Goal: Transaction & Acquisition: Book appointment/travel/reservation

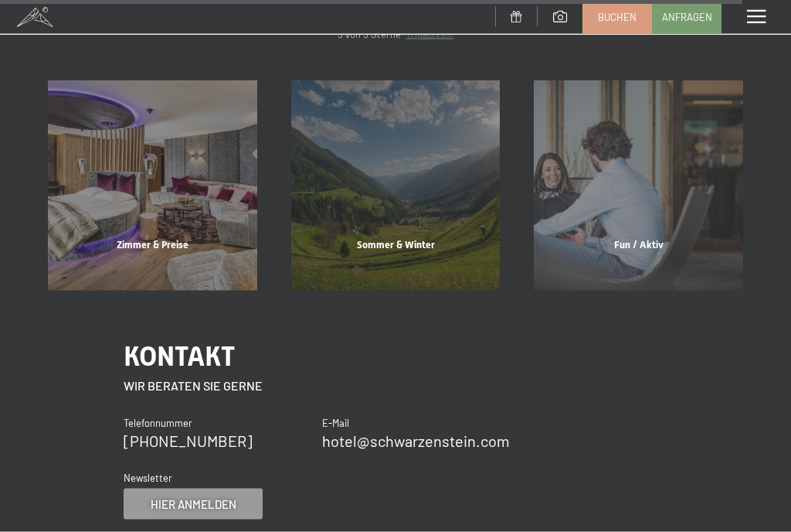
scroll to position [6187, 0]
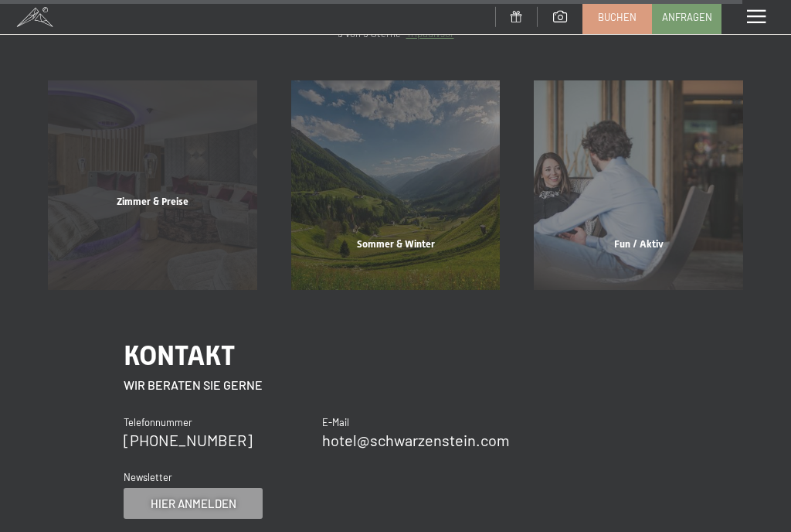
click at [154, 225] on div "Zimmer & Preise" at bounding box center [152, 221] width 243 height 53
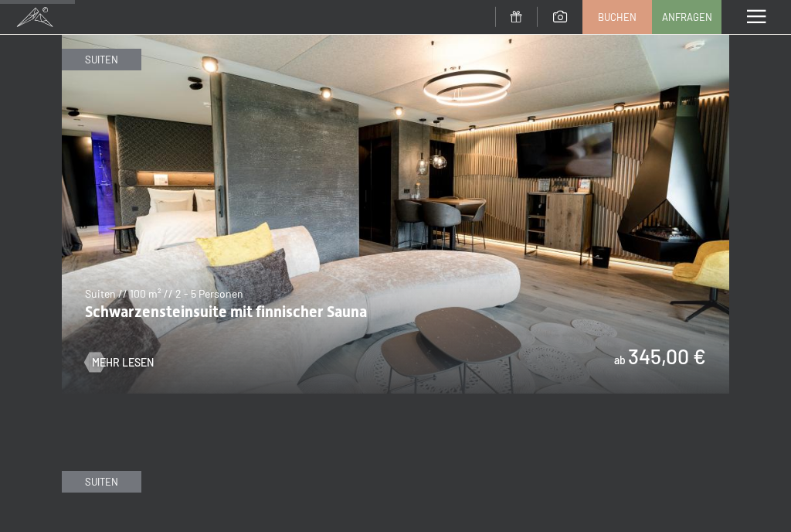
scroll to position [691, 0]
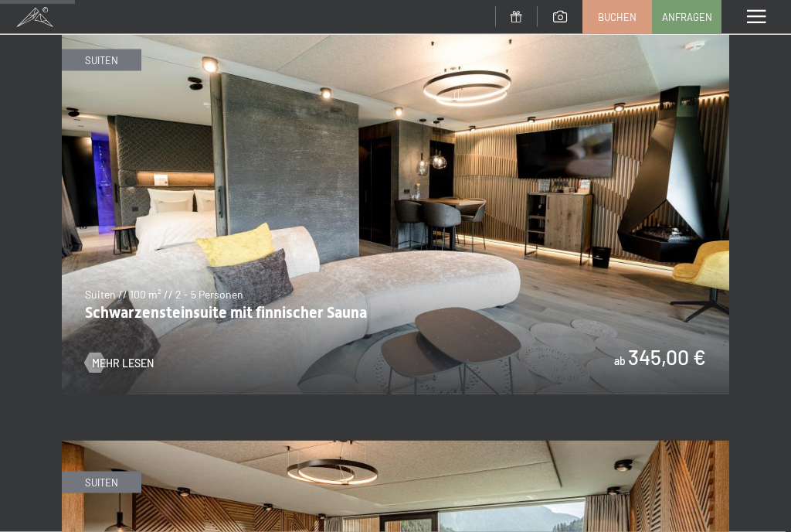
click at [607, 281] on img at bounding box center [396, 207] width 668 height 376
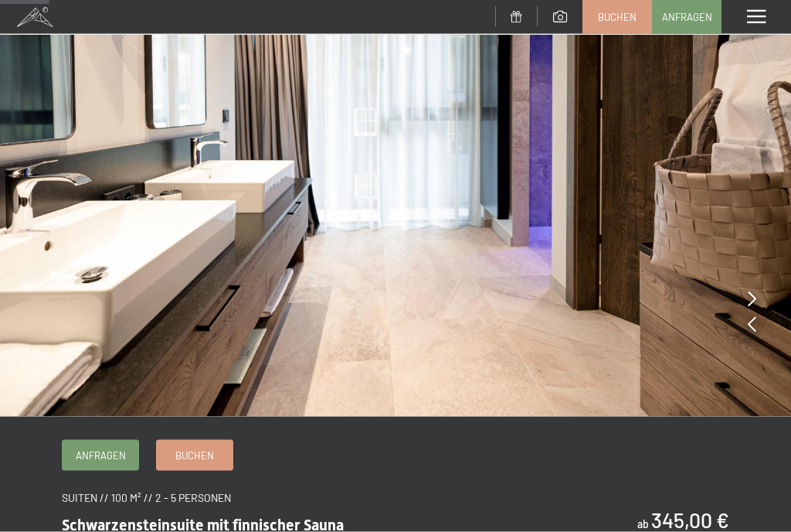
scroll to position [203, 0]
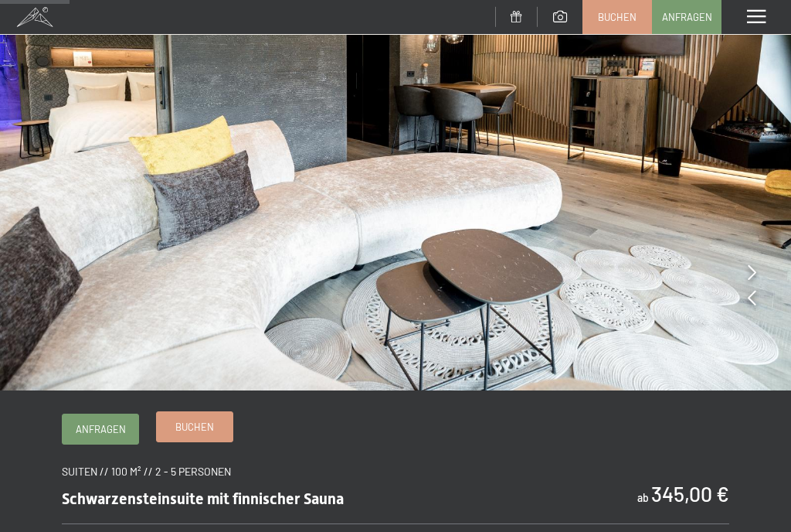
click at [190, 434] on span "Buchen" at bounding box center [194, 427] width 39 height 14
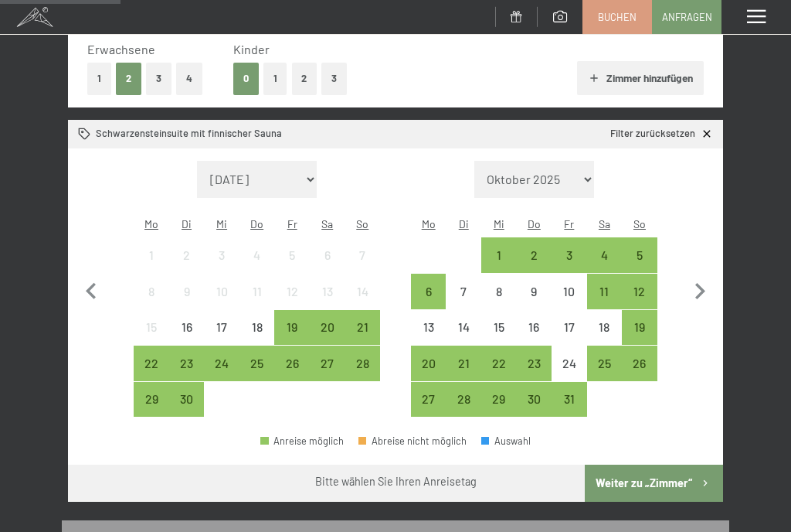
scroll to position [245, 0]
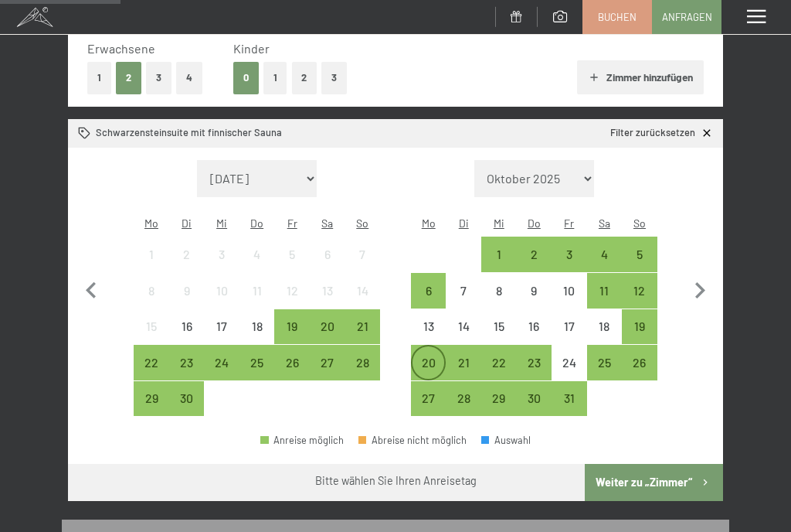
click at [425, 356] on div "20" at bounding box center [429, 372] width 32 height 32
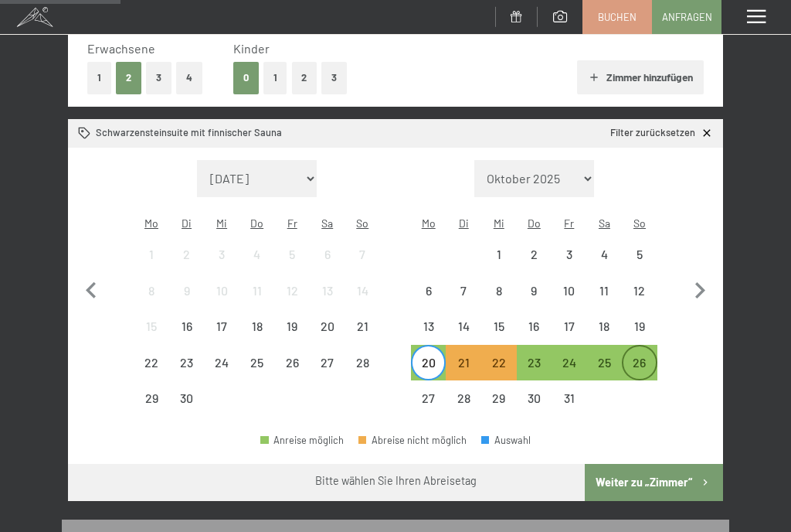
click at [641, 356] on div "26" at bounding box center [640, 372] width 32 height 32
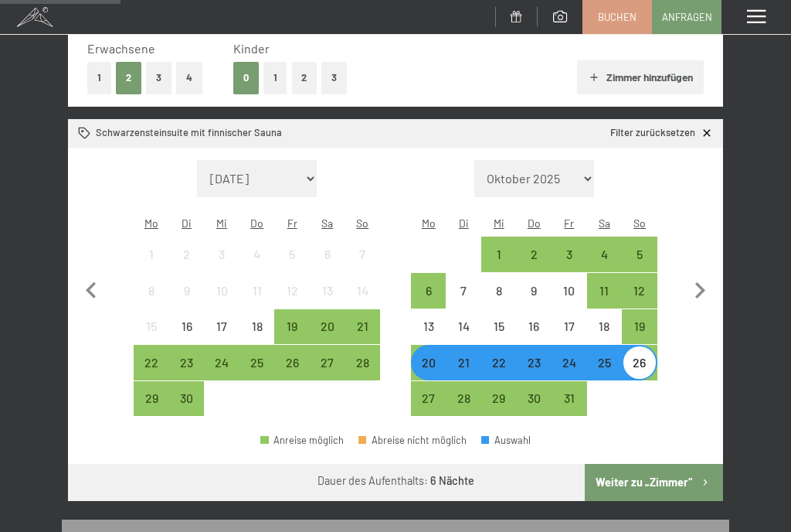
click at [685, 464] on button "Weiter zu „Zimmer“" at bounding box center [654, 482] width 138 height 37
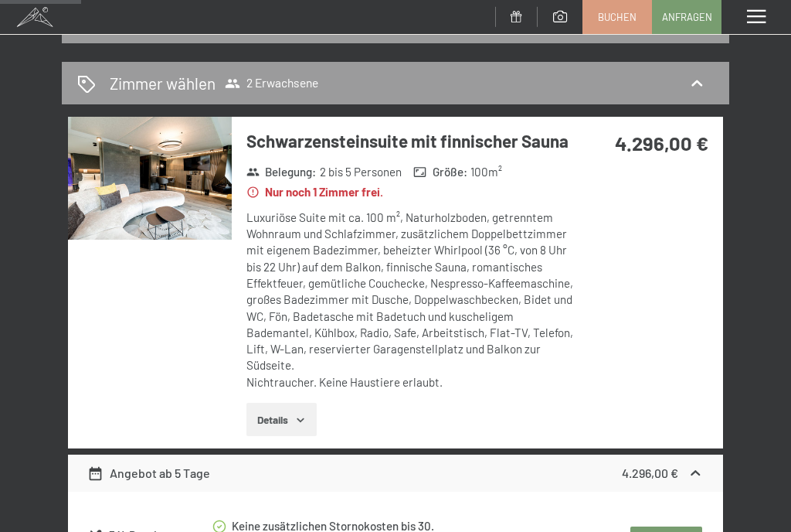
click at [754, 407] on div "20. Oktober bis 26. Oktober 2025 Zimmer wählen 2 Erwachsene Schwarzensteinsuite…" at bounding box center [395, 378] width 791 height 752
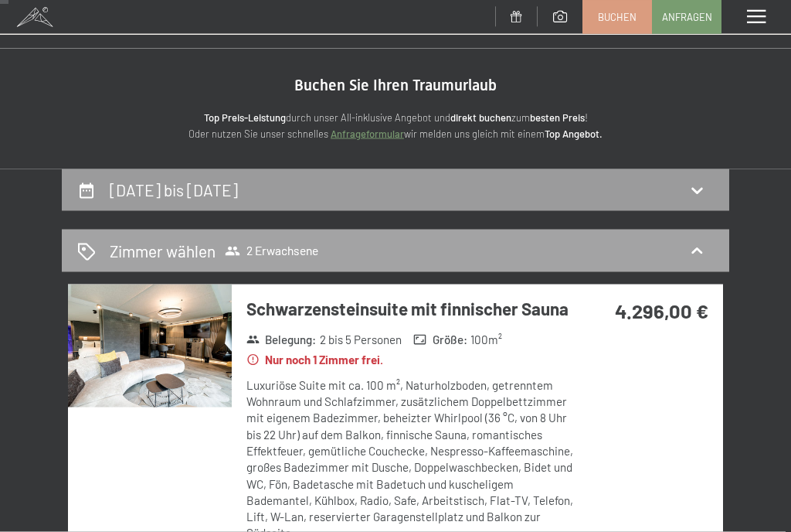
scroll to position [14, 0]
click at [303, 254] on span "2 Erwachsene" at bounding box center [272, 250] width 94 height 15
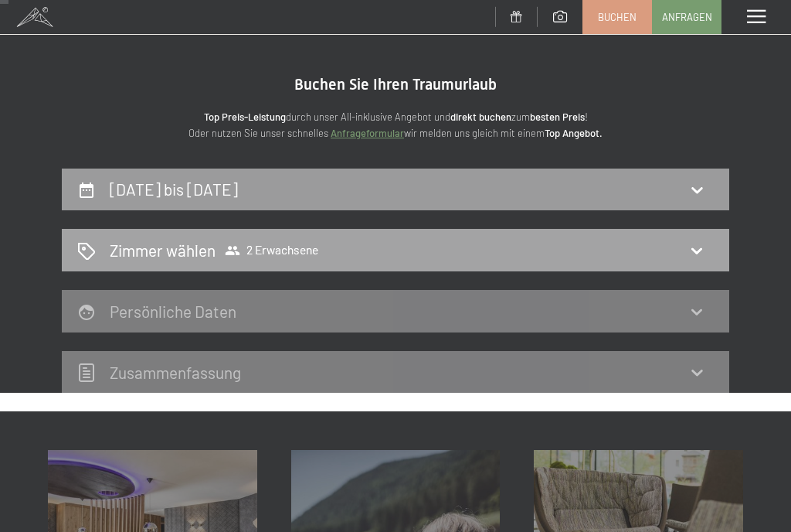
click at [701, 251] on icon at bounding box center [697, 250] width 19 height 19
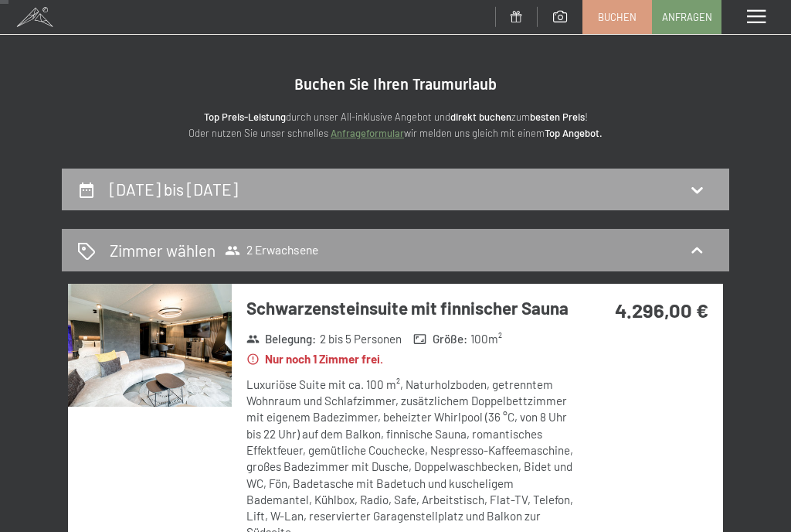
click at [695, 189] on icon at bounding box center [697, 190] width 11 height 6
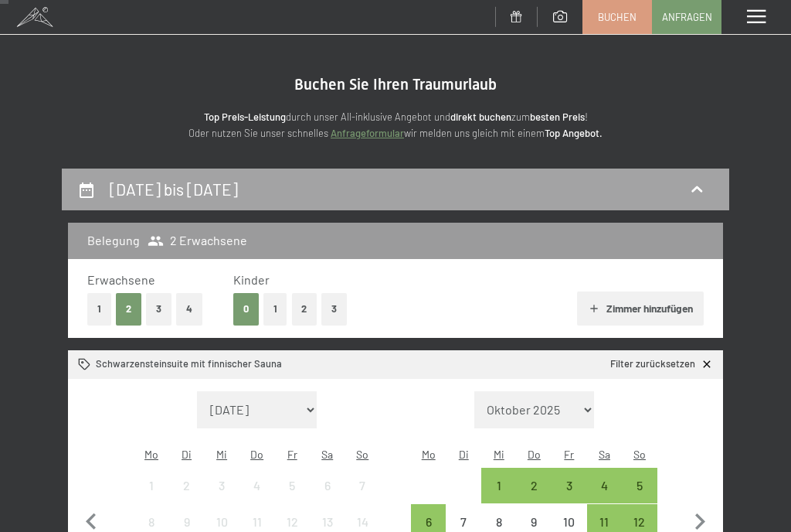
scroll to position [181, 0]
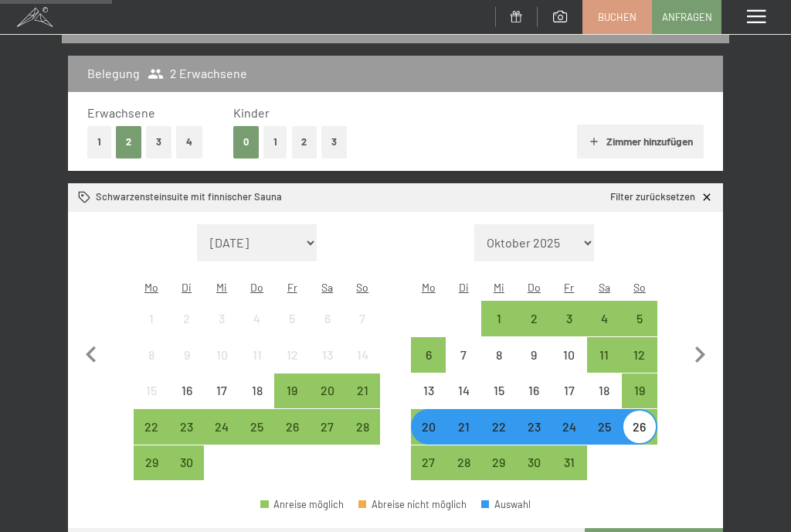
click at [428, 420] on div "20" at bounding box center [429, 436] width 32 height 32
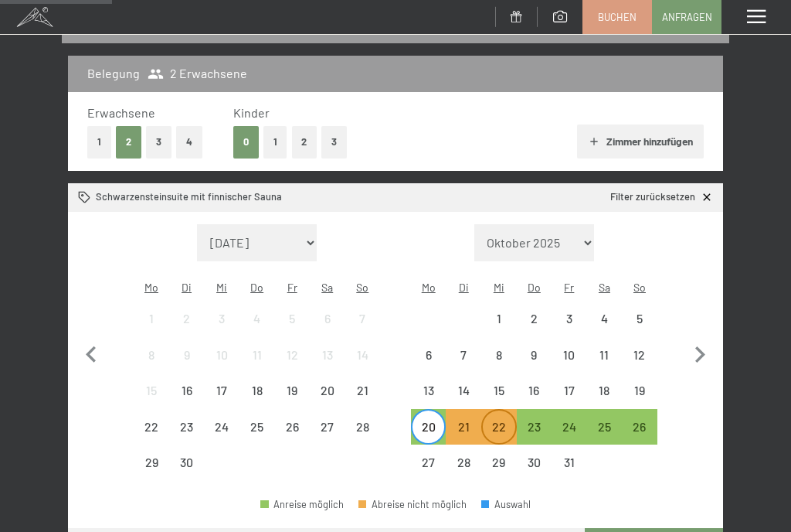
click at [509, 420] on div "22" at bounding box center [499, 436] width 32 height 32
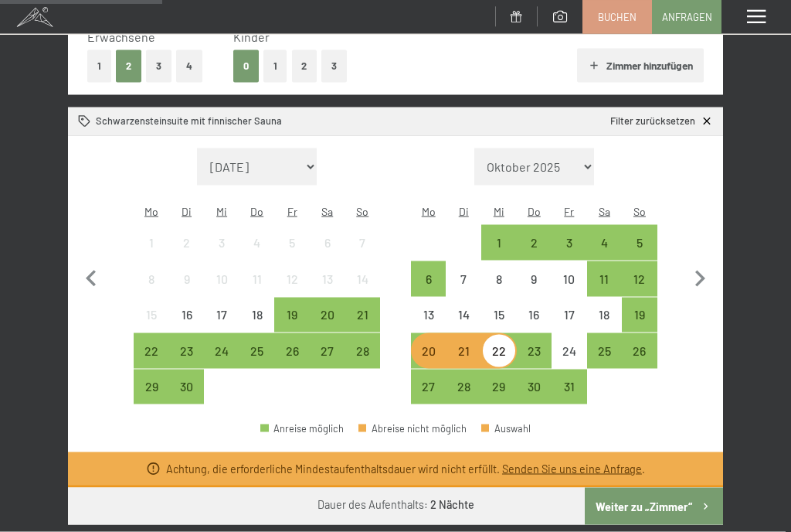
scroll to position [271, 0]
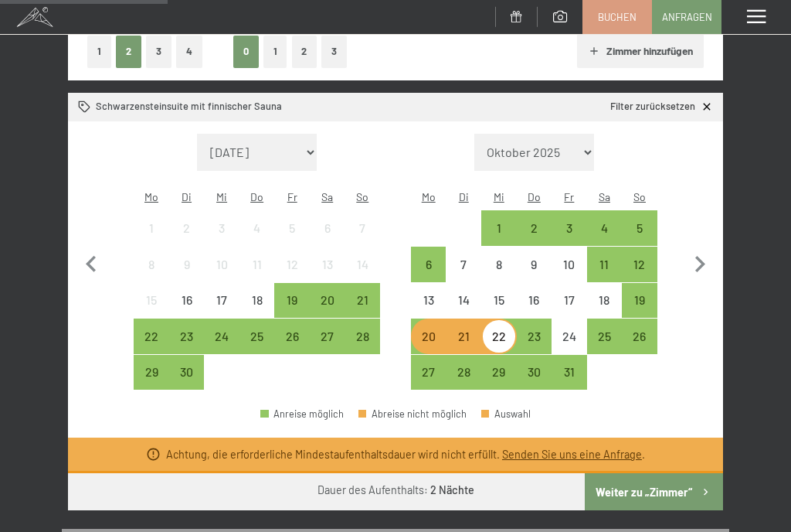
click at [430, 330] on div "20" at bounding box center [429, 346] width 32 height 32
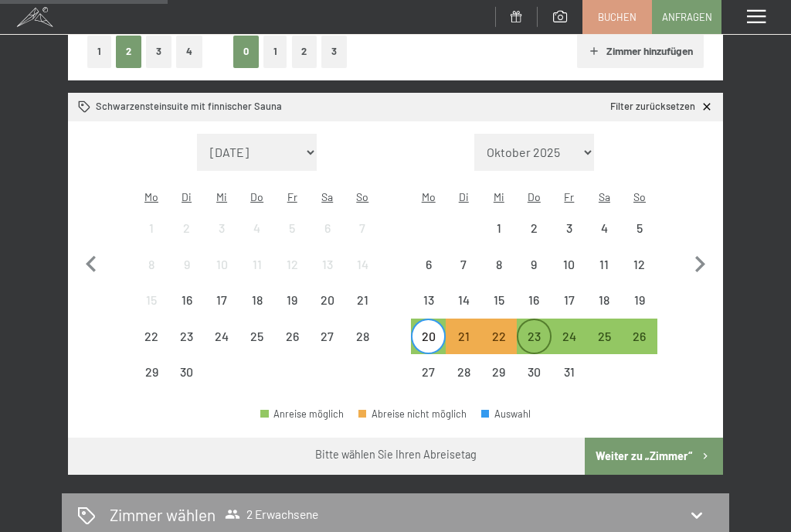
click at [535, 330] on div "23" at bounding box center [535, 346] width 32 height 32
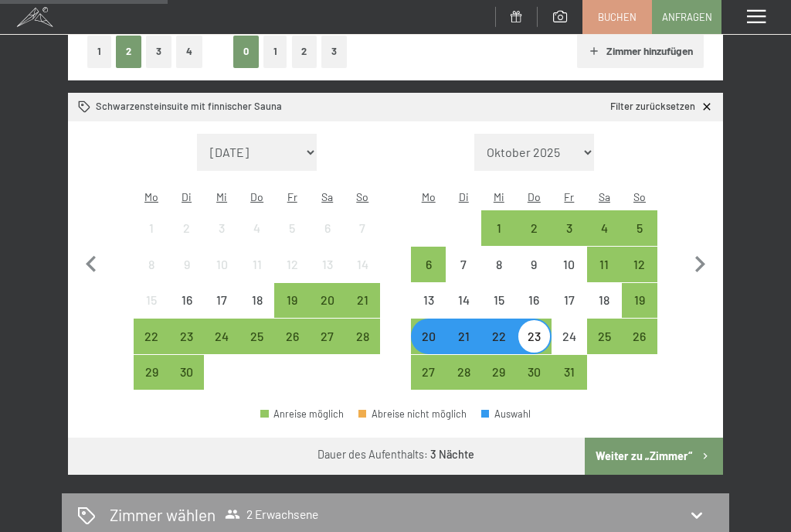
click at [664, 445] on button "Weiter zu „Zimmer“" at bounding box center [654, 455] width 138 height 37
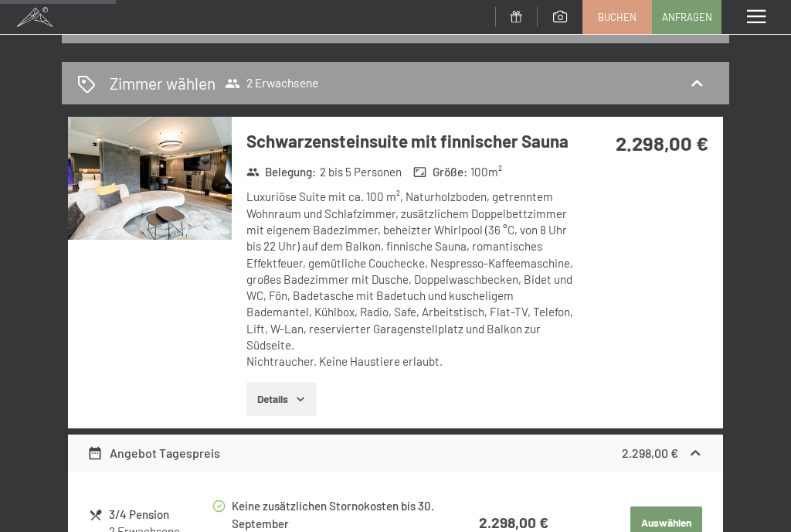
click at [304, 400] on icon "button" at bounding box center [300, 399] width 12 height 12
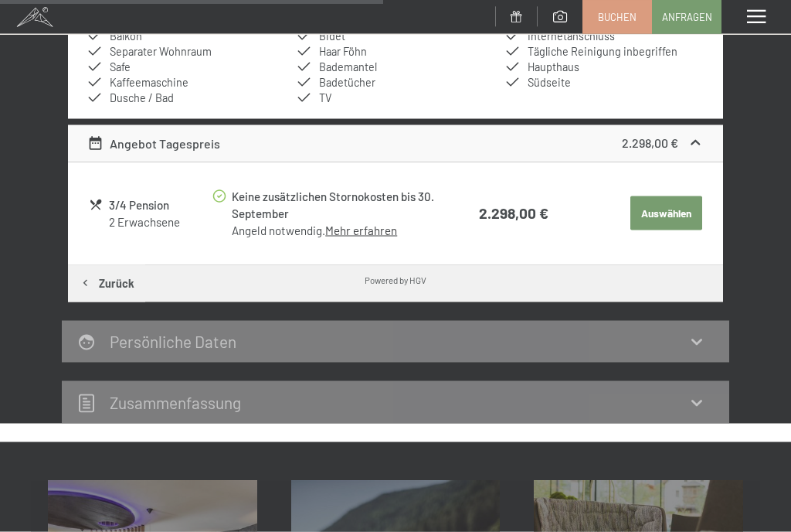
scroll to position [709, 0]
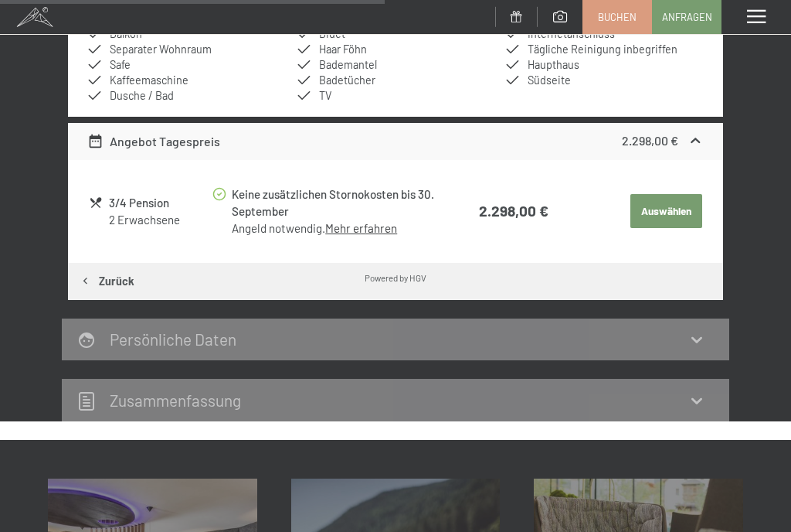
click at [699, 336] on icon at bounding box center [697, 339] width 19 height 19
click at [697, 340] on icon at bounding box center [697, 339] width 19 height 19
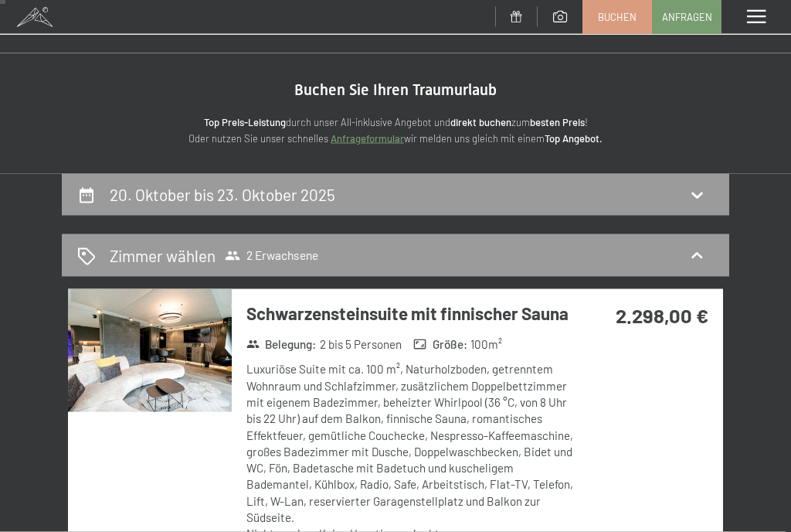
scroll to position [0, 0]
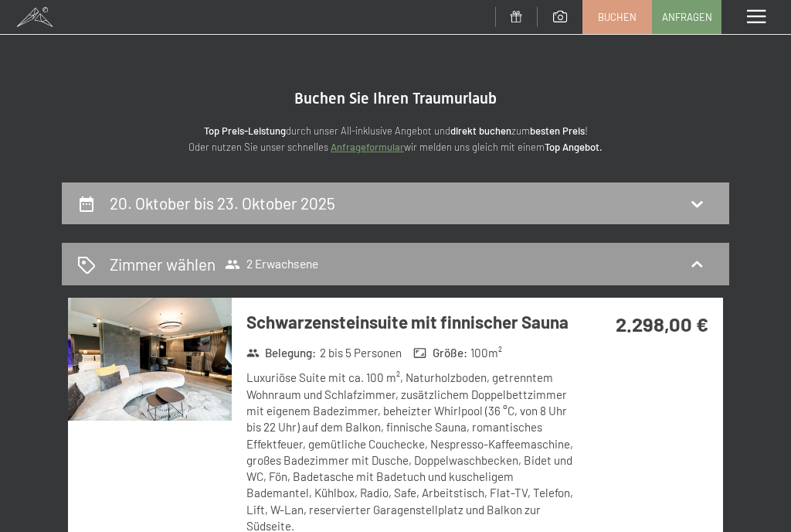
click at [700, 206] on icon at bounding box center [697, 203] width 19 height 19
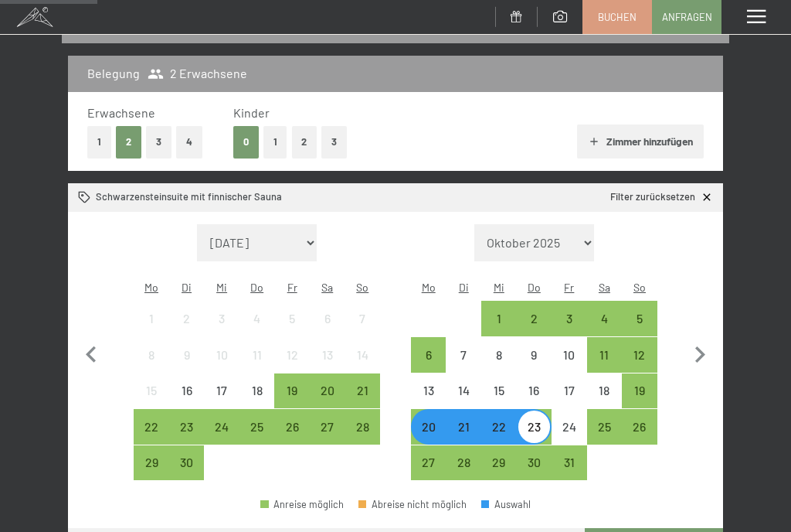
click at [189, 148] on button "4" at bounding box center [189, 142] width 26 height 32
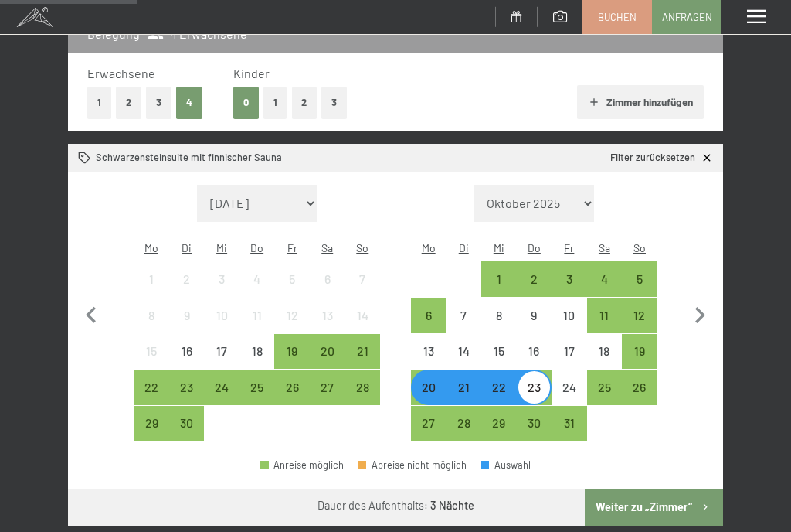
click at [665, 490] on button "Weiter zu „Zimmer“" at bounding box center [654, 506] width 138 height 37
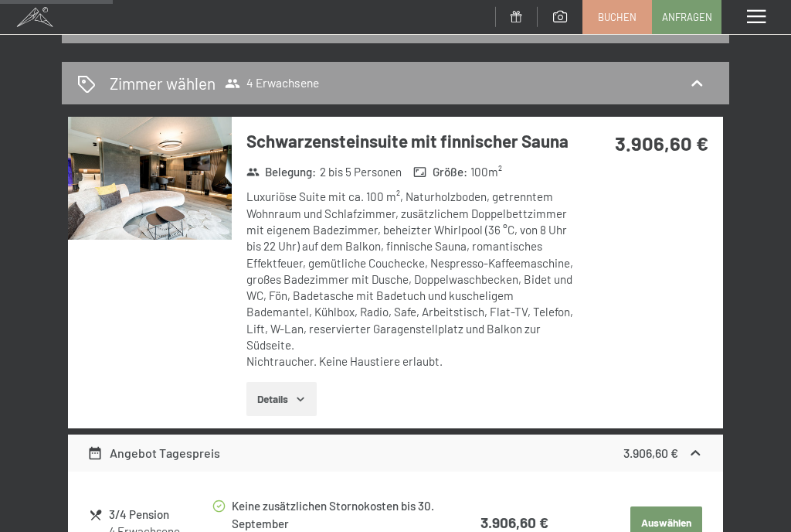
click at [777, 410] on div "20. Oktober bis 23. Oktober 2025 Zimmer wählen 4 Erwachsene Schwarzensteinsuite…" at bounding box center [395, 368] width 791 height 732
click at [308, 400] on button "Details" at bounding box center [282, 399] width 70 height 34
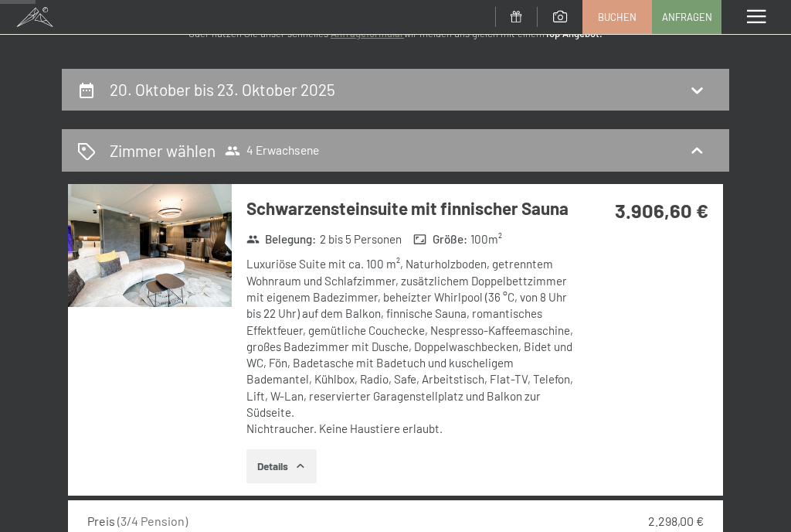
scroll to position [0, 0]
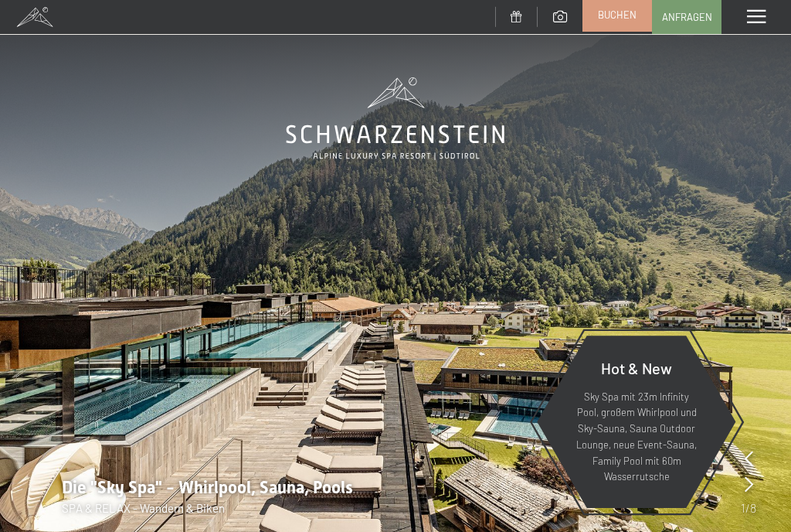
click at [625, 21] on span "Buchen" at bounding box center [617, 15] width 39 height 14
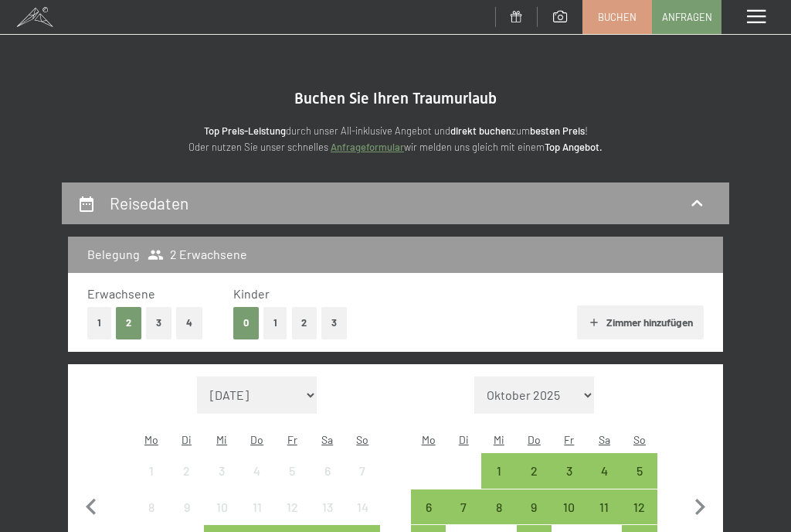
click at [310, 318] on span "Einwilligung Marketing*" at bounding box center [311, 310] width 128 height 15
click at [240, 318] on input "Einwilligung Marketing*" at bounding box center [231, 310] width 15 height 15
click at [300, 318] on span "Einwilligung Marketing*" at bounding box center [311, 310] width 128 height 15
click at [240, 318] on input "Einwilligung Marketing*" at bounding box center [231, 310] width 15 height 15
click at [303, 318] on span "Einwilligung Marketing*" at bounding box center [311, 310] width 128 height 15
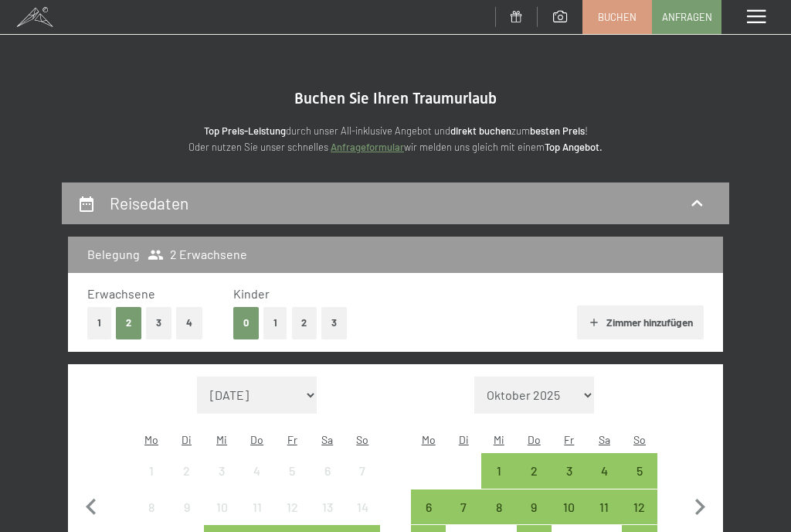
click at [240, 318] on input "Einwilligung Marketing*" at bounding box center [231, 310] width 15 height 15
checkbox input "false"
click at [300, 332] on button "2" at bounding box center [305, 323] width 26 height 32
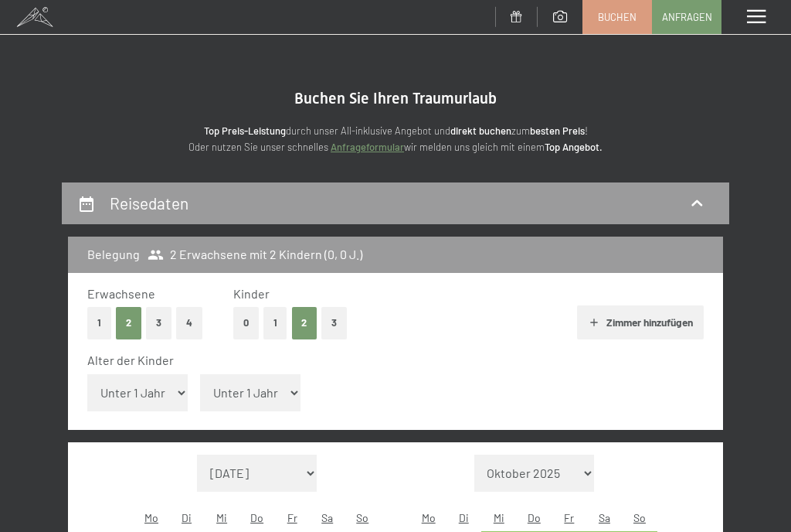
click at [168, 383] on select "Unter 1 Jahr 1 Jahr 2 Jahre 3 Jahre 4 Jahre 5 Jahre 6 Jahre 7 Jahre 8 Jahre 9 J…" at bounding box center [137, 392] width 100 height 37
click at [164, 390] on select "Unter 1 Jahr 1 Jahr 2 Jahre 3 Jahre 4 Jahre 5 Jahre 6 Jahre 7 Jahre 8 Jahre 9 J…" at bounding box center [137, 392] width 100 height 37
click at [162, 384] on select "Unter 1 Jahr 1 Jahr 2 Jahre 3 Jahre 4 Jahre 5 Jahre 6 Jahre 7 Jahre 8 Jahre 9 J…" at bounding box center [137, 392] width 100 height 37
select select "17"
click at [254, 387] on select "Unter 1 Jahr 1 Jahr 2 Jahre 3 Jahre 4 Jahre 5 Jahre 6 Jahre 7 Jahre 8 Jahre 9 J…" at bounding box center [250, 392] width 100 height 37
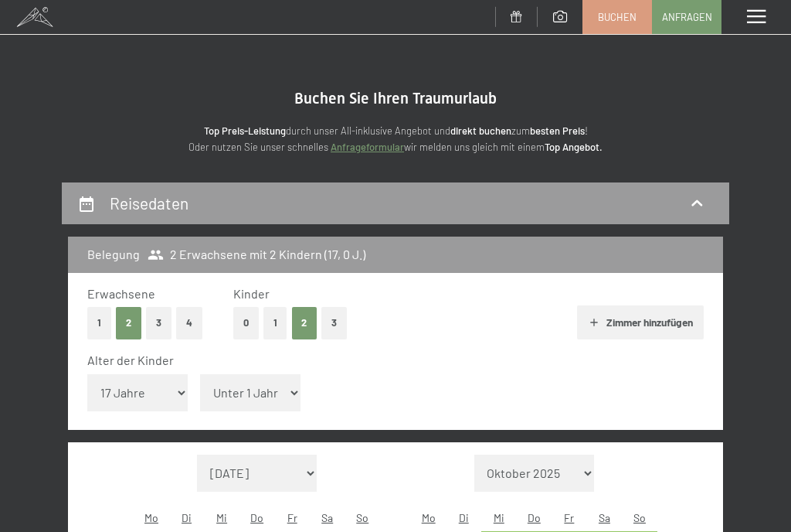
select select "13"
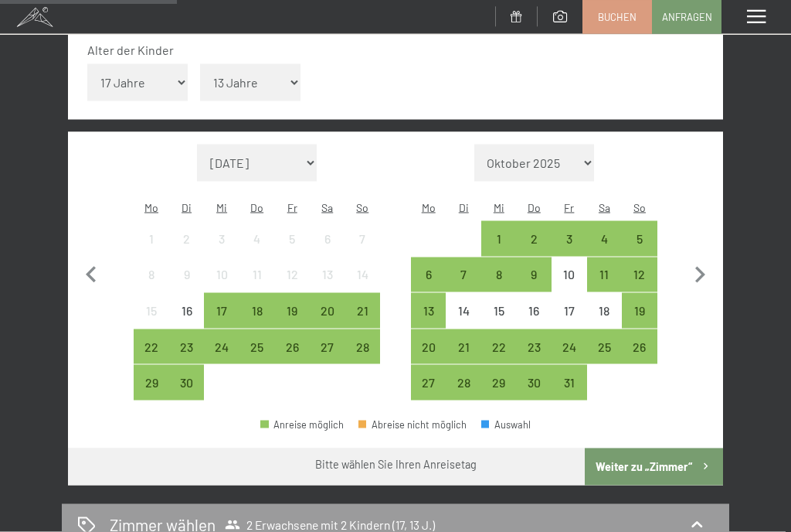
scroll to position [315, 0]
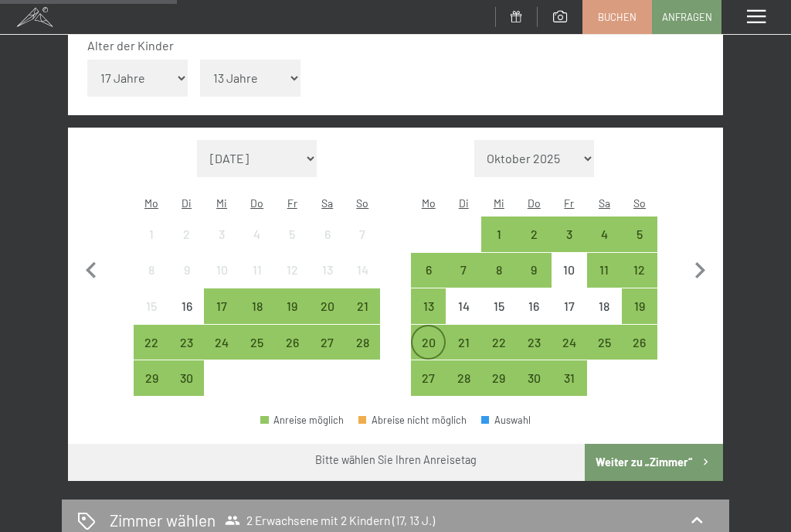
click at [430, 336] on div "20" at bounding box center [429, 352] width 32 height 32
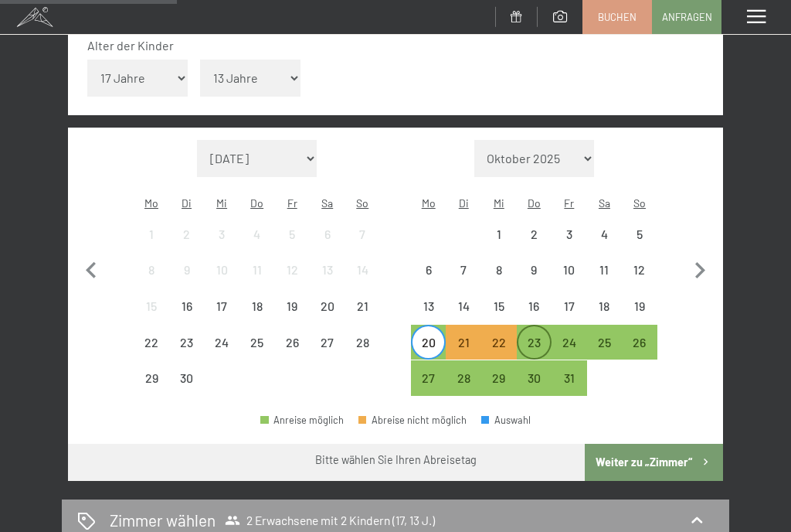
click at [536, 336] on div "23" at bounding box center [535, 352] width 32 height 32
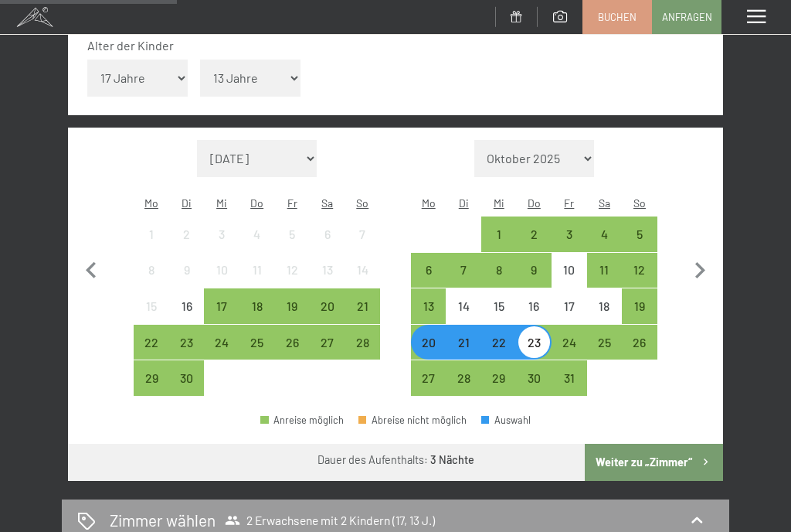
click at [679, 444] on button "Weiter zu „Zimmer“" at bounding box center [654, 462] width 138 height 37
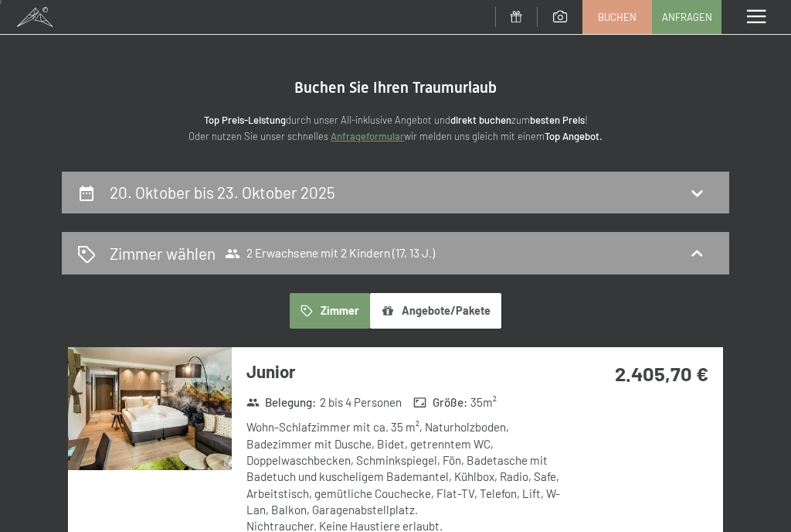
scroll to position [10, 0]
